Goal: Find specific page/section: Find specific page/section

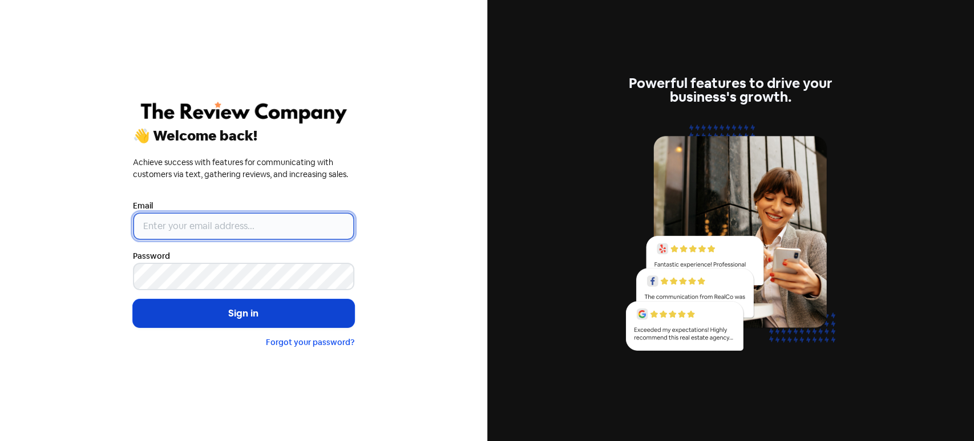
type input "dennis@realcreditrepairers.com.au"
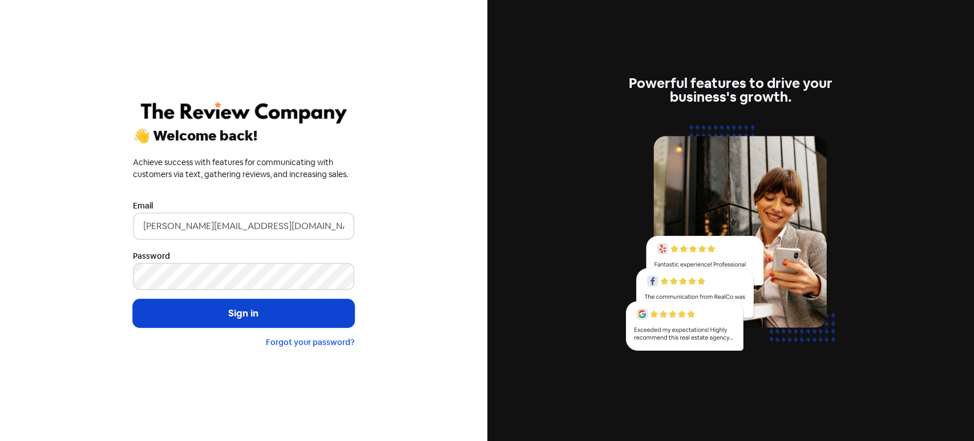
click at [240, 323] on button "Sign in" at bounding box center [243, 313] width 221 height 29
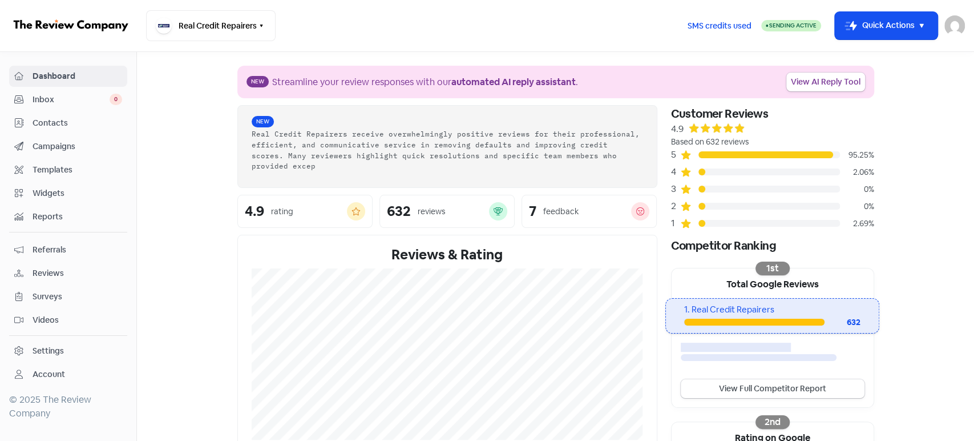
click at [54, 115] on link "Contacts" at bounding box center [68, 122] width 118 height 21
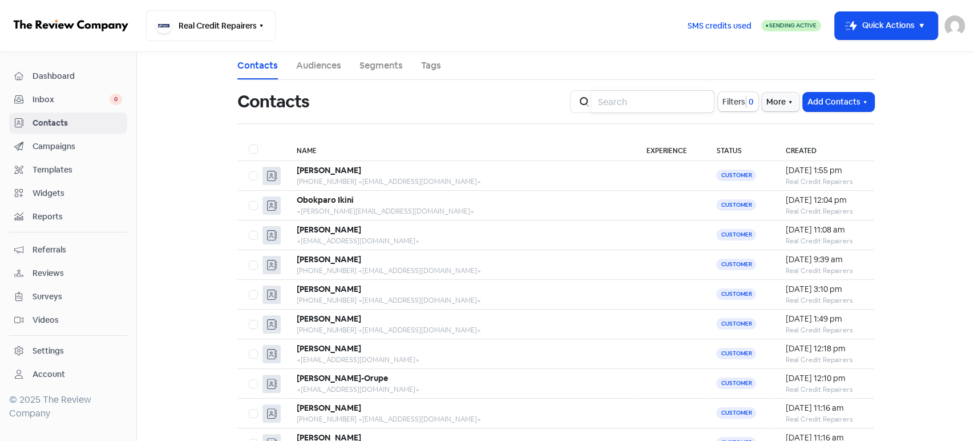
click at [628, 108] on input "search" at bounding box center [652, 101] width 123 height 23
type input "[PERSON_NAME]"
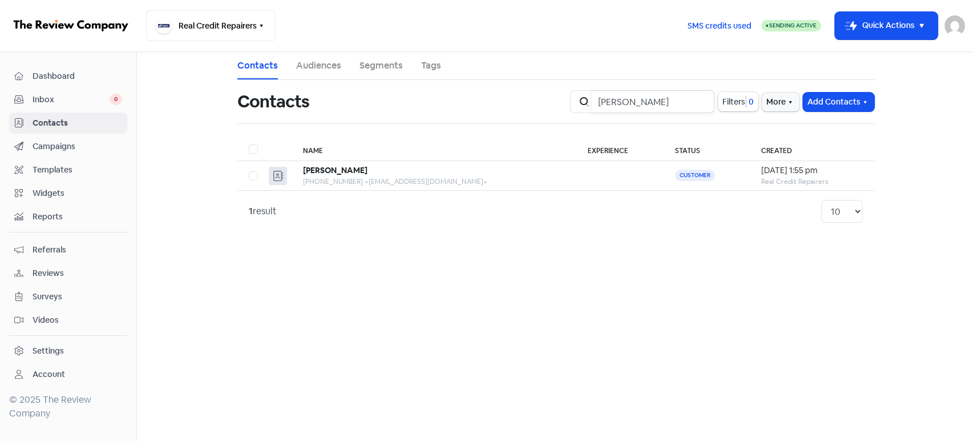
click at [700, 104] on input "[PERSON_NAME]" at bounding box center [652, 101] width 123 height 23
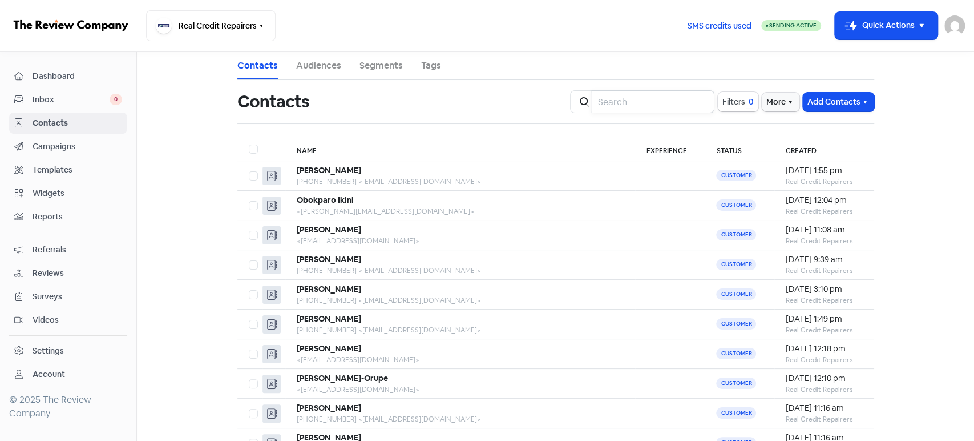
type input "[PERSON_NAME]"
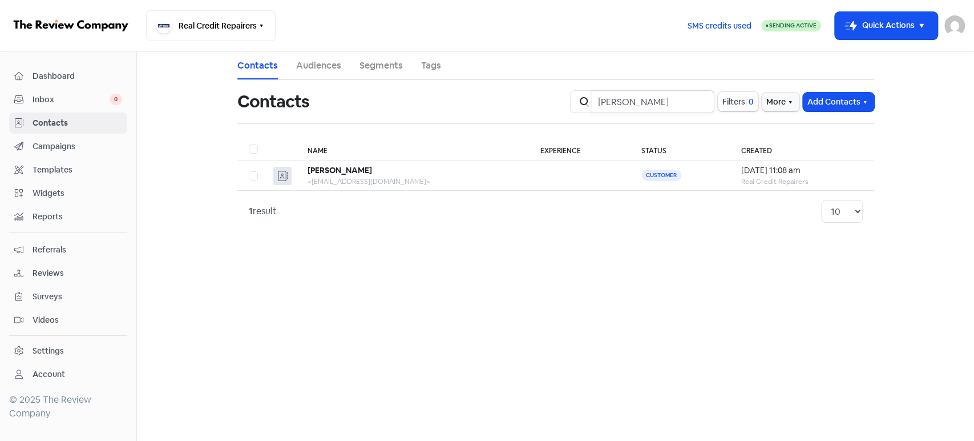
click at [700, 102] on input "[PERSON_NAME]" at bounding box center [652, 101] width 123 height 23
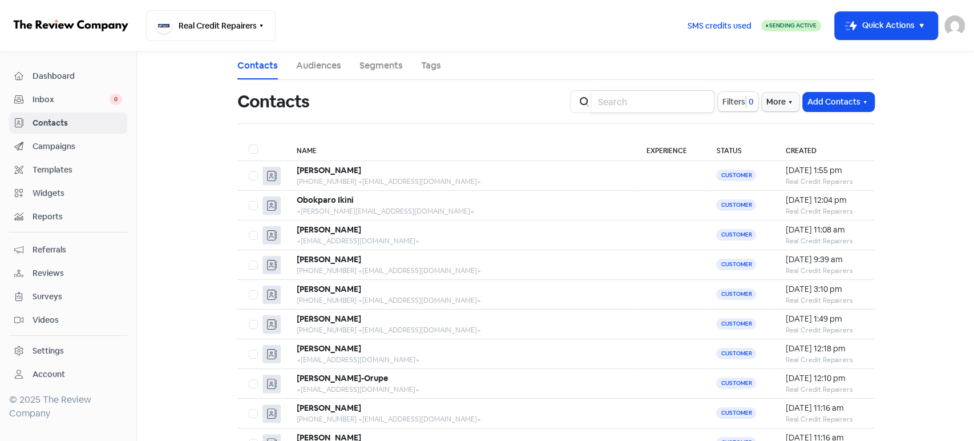
type input "[PERSON_NAME]"
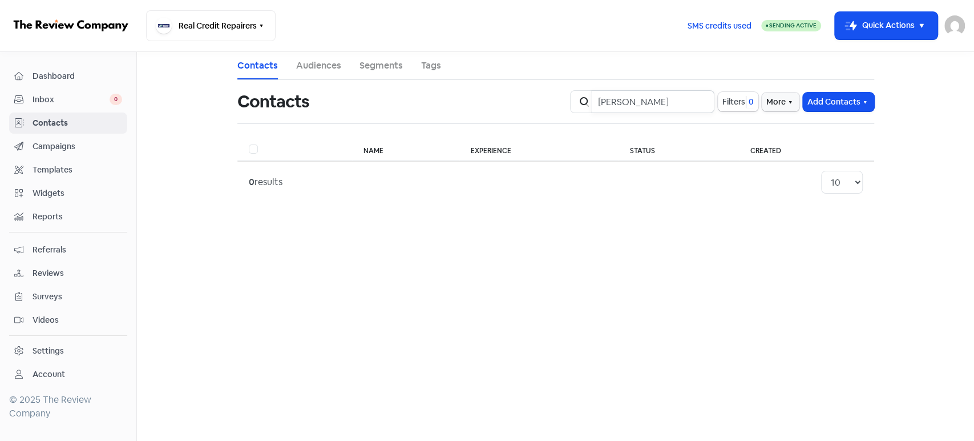
click at [702, 99] on input "[PERSON_NAME]" at bounding box center [652, 101] width 123 height 23
click at [697, 104] on input "[PERSON_NAME]" at bounding box center [652, 101] width 123 height 23
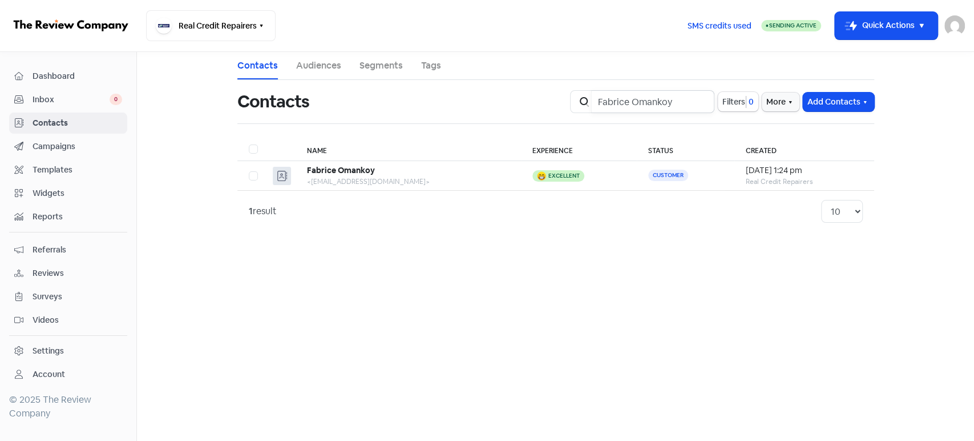
type input "Fabrice Omankoy"
click at [702, 99] on input "Fabrice Omankoy" at bounding box center [652, 101] width 123 height 23
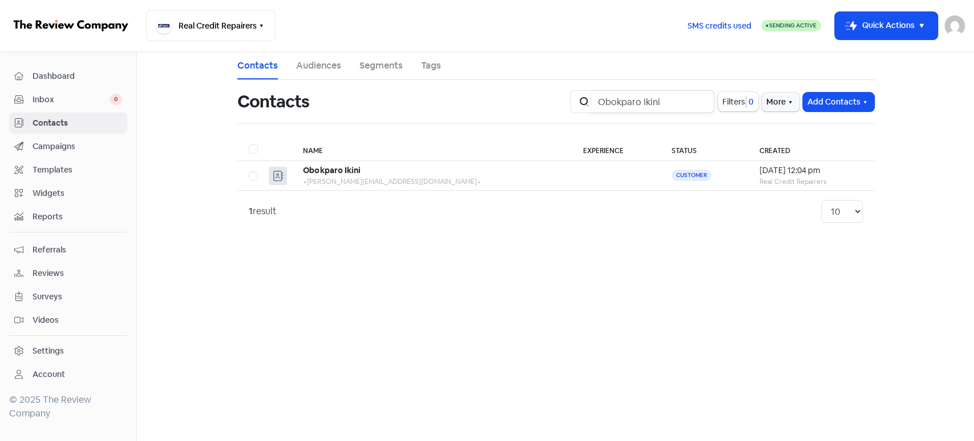
type input "Obokparo Ikini"
